Goal: Information Seeking & Learning: Learn about a topic

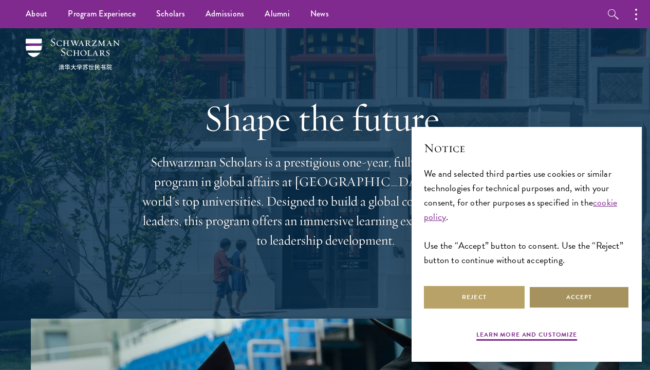
click at [552, 294] on button "Accept" at bounding box center [579, 297] width 101 height 23
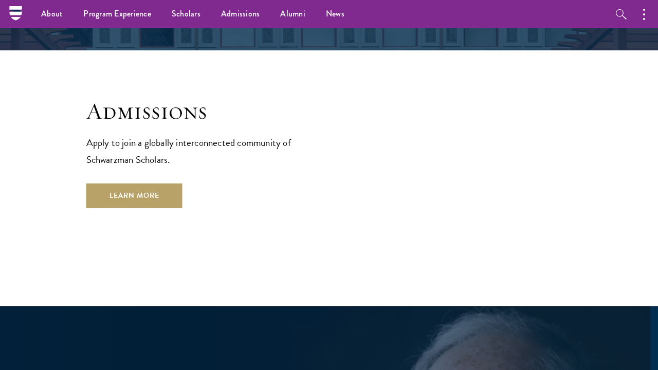
scroll to position [1648, 0]
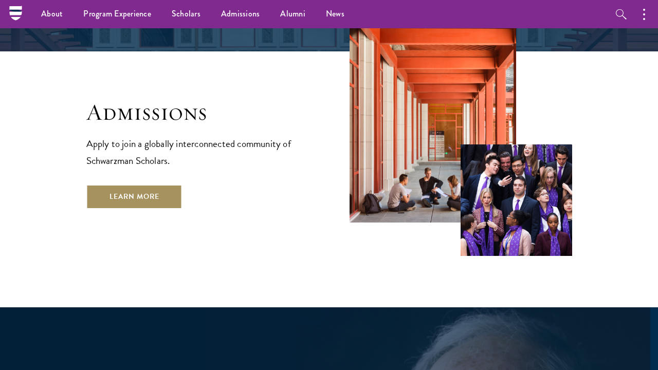
click at [128, 184] on link "Learn More" at bounding box center [134, 196] width 96 height 25
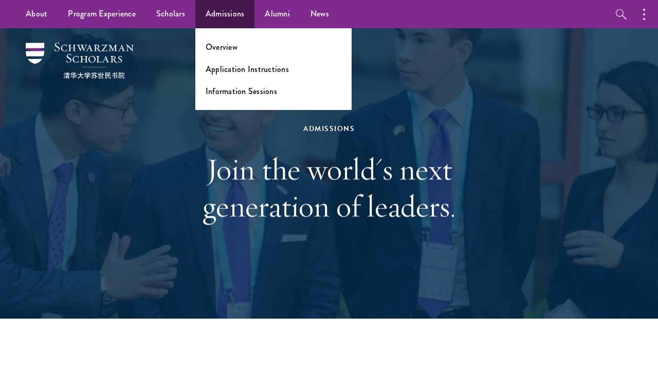
click at [229, 23] on link "Admissions" at bounding box center [225, 14] width 60 height 28
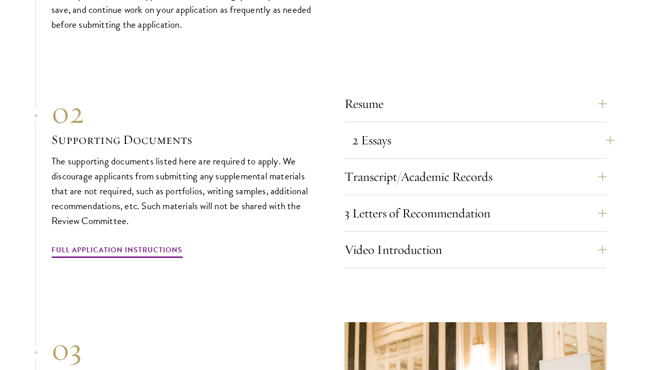
scroll to position [3132, 0]
click at [370, 201] on button "3 Letters of Recommendation" at bounding box center [483, 212] width 262 height 25
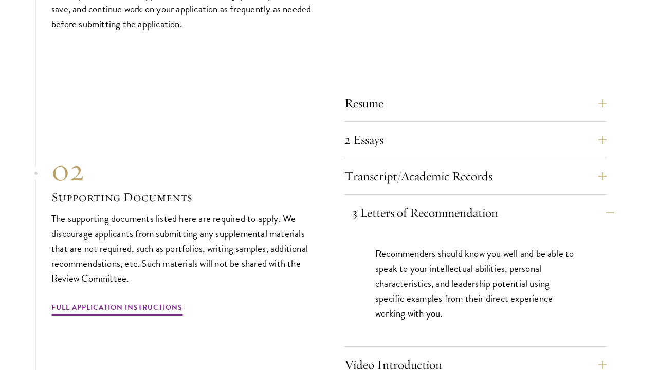
click at [370, 201] on button "3 Letters of Recommendation" at bounding box center [483, 212] width 262 height 25
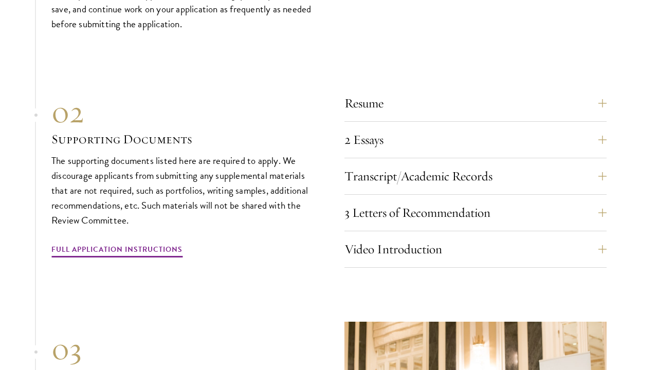
click at [375, 227] on div "Resume A current version of your resume or CV (maximum 2 pages). 2 Essays The t…" at bounding box center [475, 179] width 262 height 177
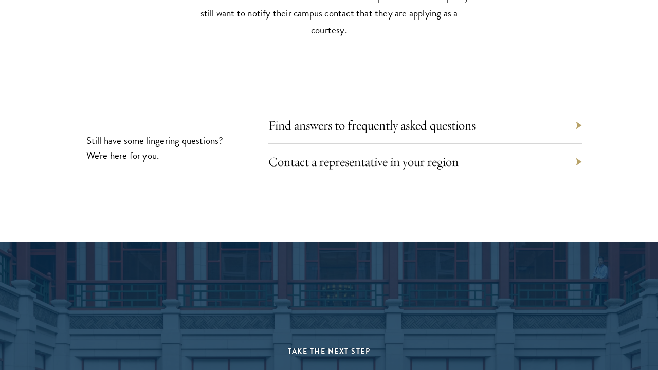
scroll to position [4565, 0]
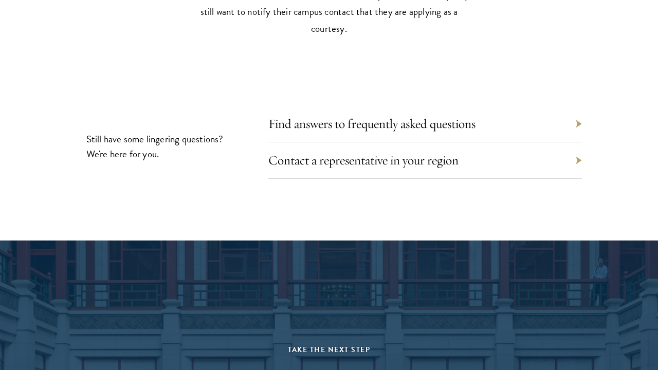
click at [314, 142] on div "Contact a representative in your region" at bounding box center [424, 160] width 313 height 36
click at [316, 125] on div "Find answers to frequently asked questions" at bounding box center [424, 124] width 313 height 36
click at [317, 123] on div "Find answers to frequently asked questions" at bounding box center [424, 124] width 313 height 36
click at [319, 118] on link "Find answers to frequently asked questions" at bounding box center [379, 124] width 207 height 16
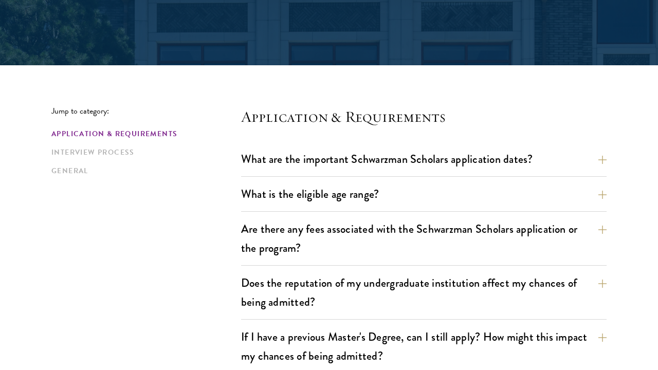
scroll to position [202, 0]
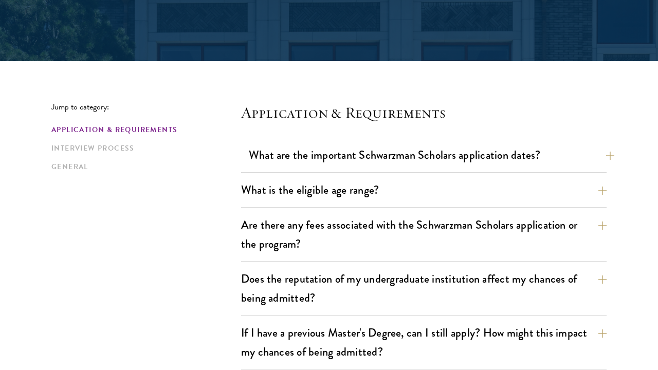
click at [281, 144] on button "What are the important Schwarzman Scholars application dates?" at bounding box center [431, 154] width 365 height 23
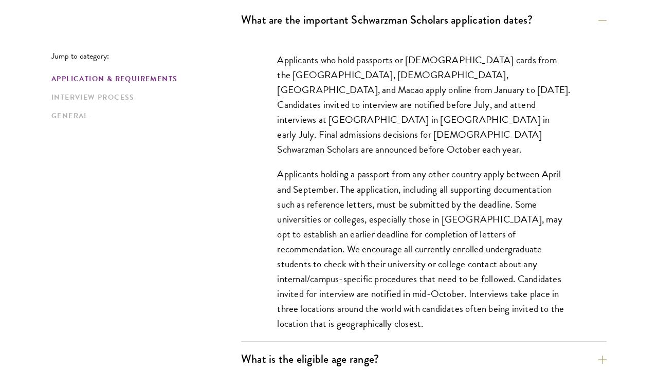
scroll to position [338, 0]
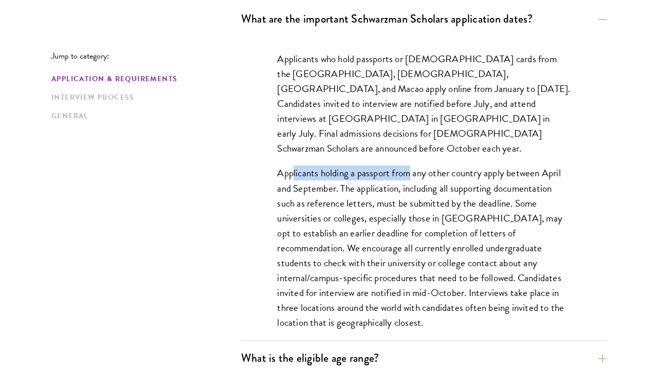
drag, startPoint x: 294, startPoint y: 158, endPoint x: 379, endPoint y: 157, distance: 84.8
click at [402, 165] on p "Applicants holding a passport from any other country apply between April and Se…" at bounding box center [423, 247] width 293 height 164
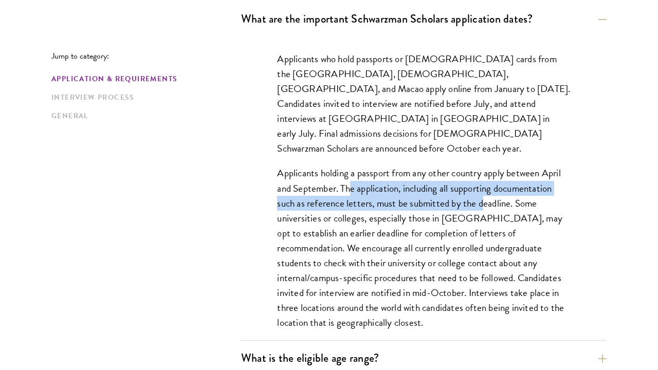
drag, startPoint x: 350, startPoint y: 169, endPoint x: 486, endPoint y: 182, distance: 135.8
click at [486, 182] on p "Applicants holding a passport from any other country apply between April and Se…" at bounding box center [423, 247] width 293 height 164
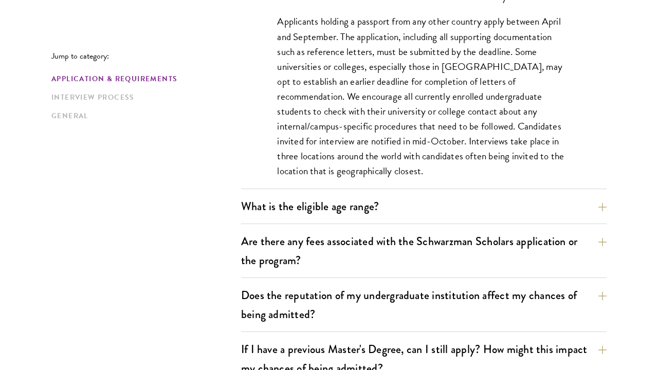
scroll to position [491, 0]
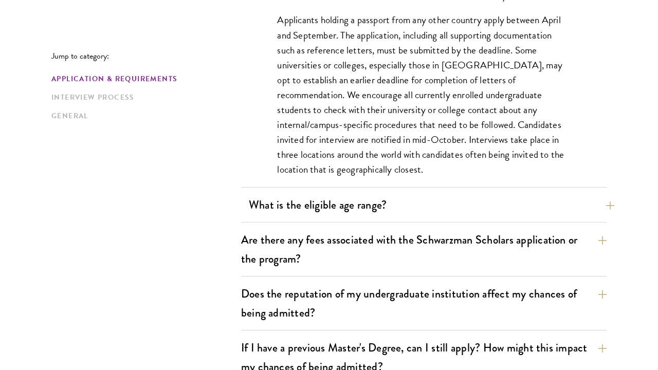
click at [458, 206] on button "What is the eligible age range?" at bounding box center [431, 204] width 365 height 23
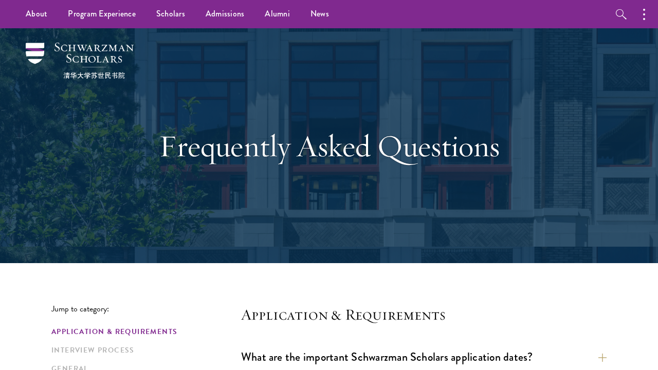
scroll to position [0, 0]
click at [71, 61] on img at bounding box center [80, 61] width 108 height 36
